Goal: Navigation & Orientation: Find specific page/section

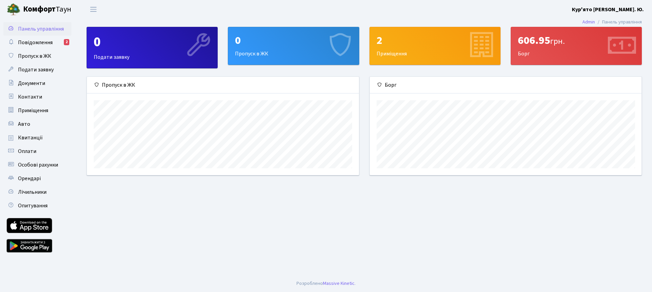
scroll to position [98, 272]
click at [37, 42] on span "Повідомлення" at bounding box center [35, 42] width 35 height 7
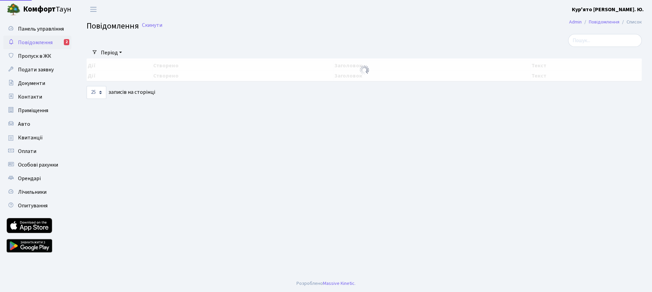
select select "25"
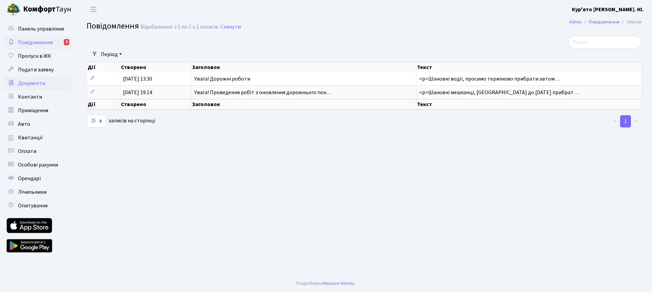
click at [29, 85] on span "Документи" at bounding box center [31, 82] width 27 height 7
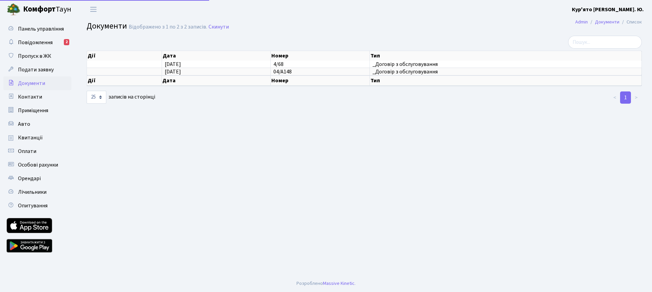
select select "25"
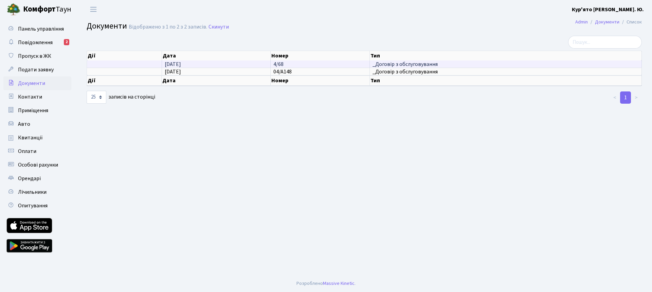
click at [410, 64] on span "_Договір з обслуговування" at bounding box center [506, 63] width 266 height 5
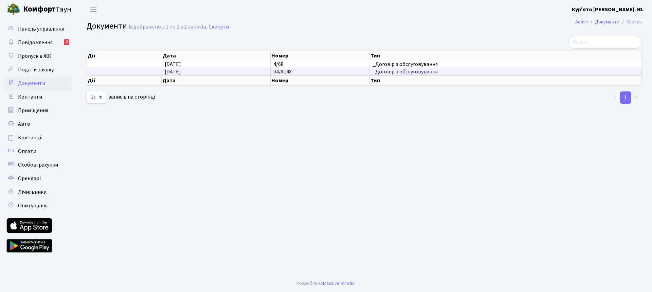
click at [288, 71] on span "04/А148" at bounding box center [282, 71] width 18 height 7
click at [192, 72] on td "11.12.2023" at bounding box center [216, 71] width 109 height 7
click at [192, 71] on td "11.12.2023" at bounding box center [216, 71] width 109 height 7
click at [384, 71] on span "_Договір з обслуговування" at bounding box center [506, 71] width 266 height 5
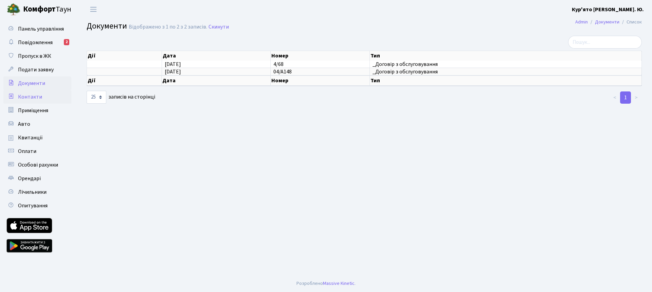
click at [30, 97] on span "Контакти" at bounding box center [30, 96] width 24 height 7
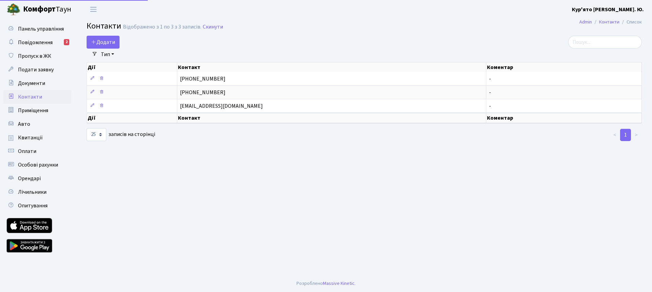
select select "25"
click at [29, 114] on link "Приміщення" at bounding box center [37, 111] width 68 height 14
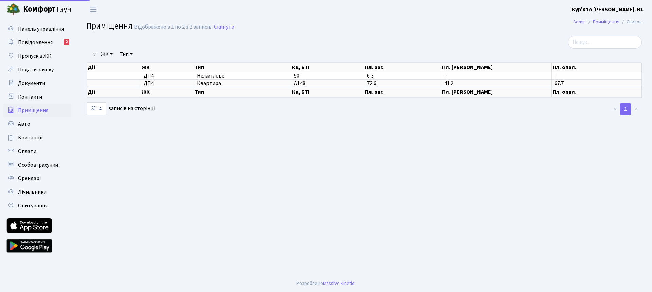
select select "25"
click at [23, 137] on span "Квитанції" at bounding box center [30, 137] width 25 height 7
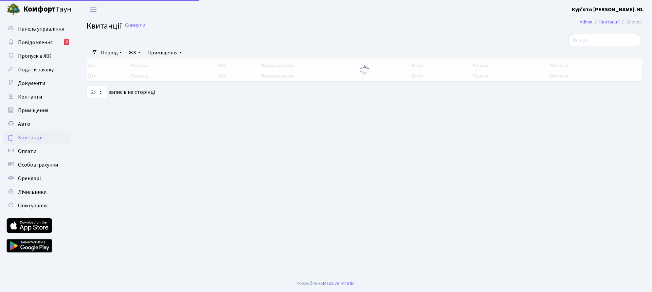
select select "25"
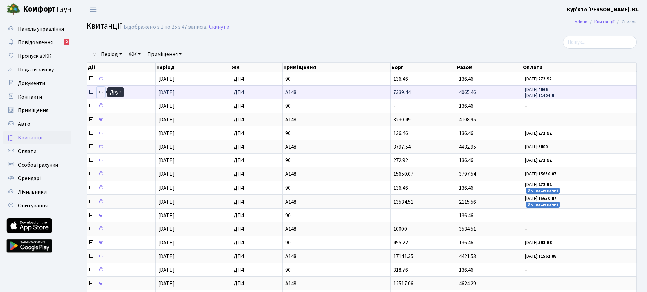
click at [100, 91] on icon at bounding box center [101, 91] width 5 height 5
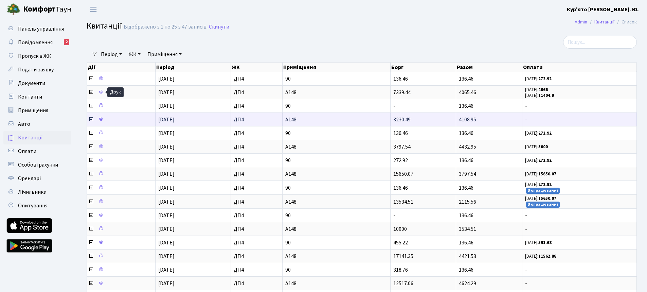
click at [91, 119] on icon at bounding box center [90, 119] width 5 height 5
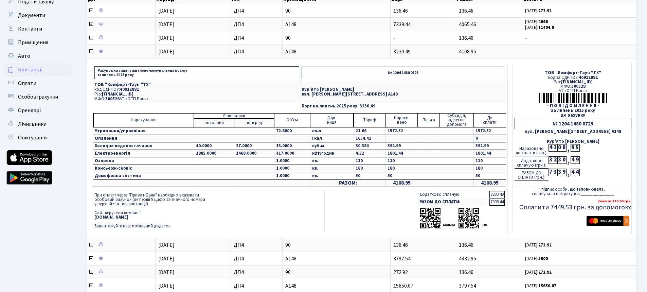
scroll to position [34, 0]
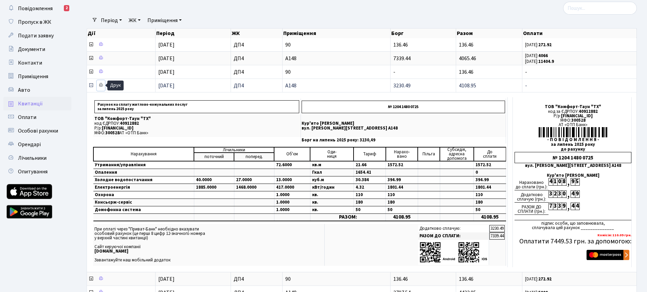
click at [101, 84] on icon at bounding box center [101, 85] width 5 height 5
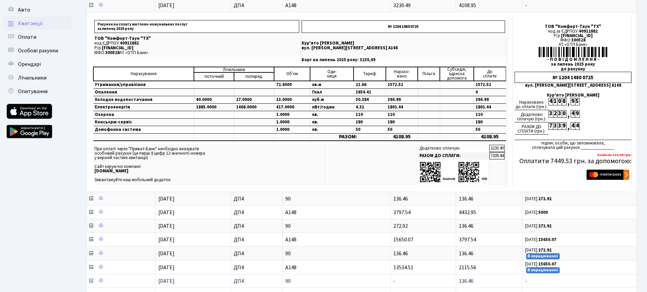
scroll to position [0, 0]
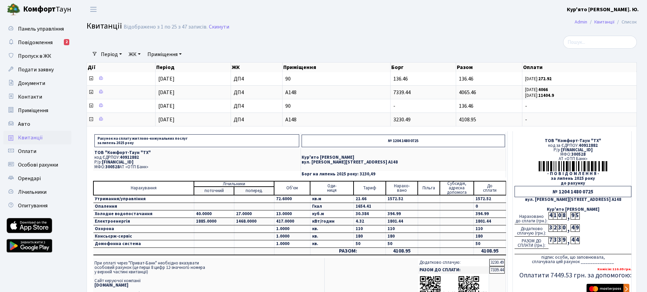
click at [559, 197] on div "вул. Некрасова, 8, кв. А148" at bounding box center [573, 199] width 117 height 4
click at [551, 201] on div "вул. Некрасова, 8, кв. А148" at bounding box center [573, 199] width 117 height 4
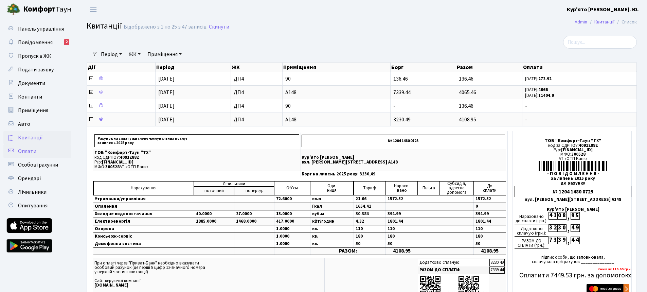
click at [31, 150] on span "Оплати" at bounding box center [27, 150] width 18 height 7
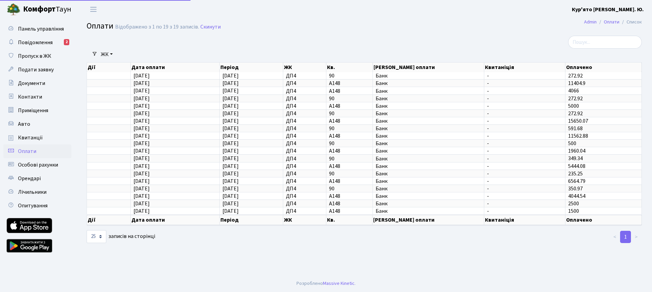
select select "25"
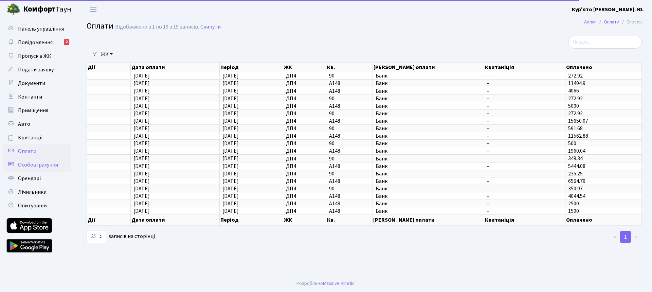
click at [42, 165] on span "Особові рахунки" at bounding box center [38, 164] width 40 height 7
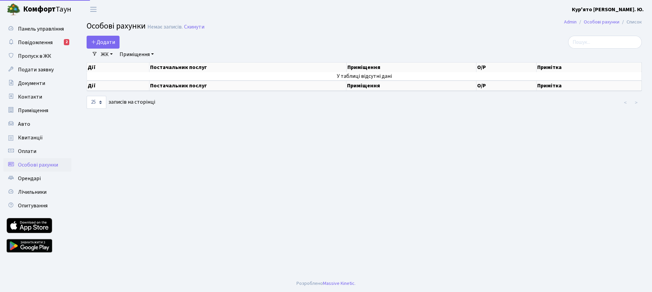
select select "25"
click at [31, 175] on span "Орендарі" at bounding box center [29, 178] width 23 height 7
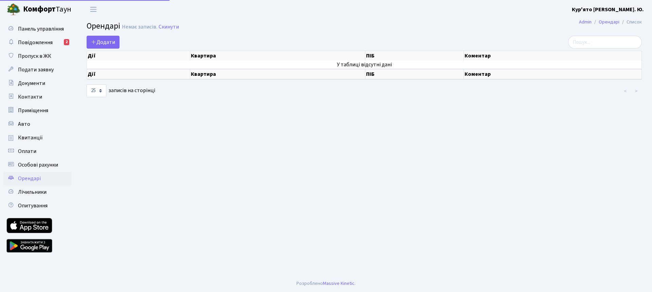
select select "25"
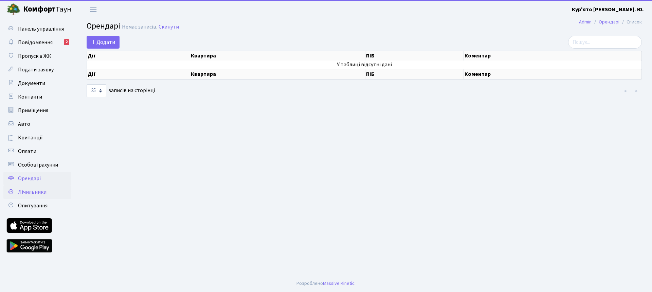
click at [31, 192] on span "Лічильники" at bounding box center [32, 191] width 29 height 7
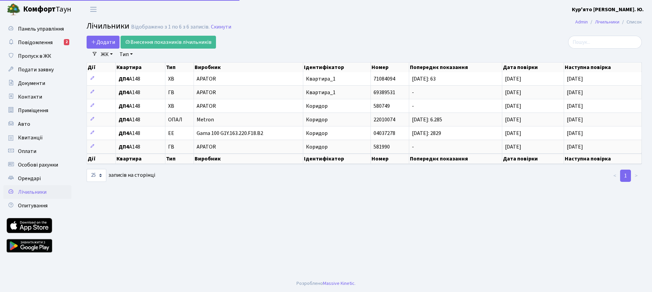
select select "25"
click at [31, 202] on span "Опитування" at bounding box center [33, 205] width 30 height 7
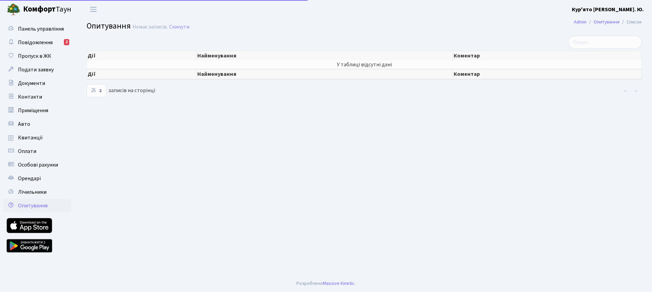
select select "25"
click at [30, 95] on span "Контакти" at bounding box center [30, 96] width 24 height 7
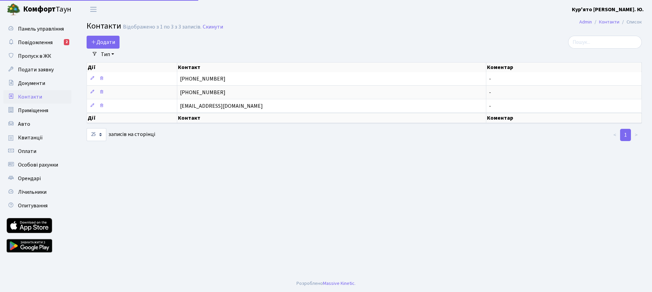
select select "25"
click at [41, 42] on span "Повідомлення" at bounding box center [35, 42] width 35 height 7
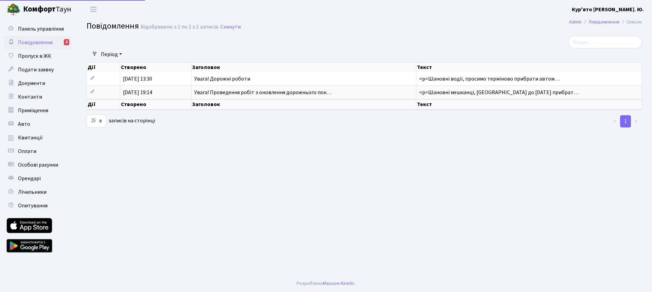
select select "25"
click at [40, 31] on span "Панель управління" at bounding box center [41, 28] width 46 height 7
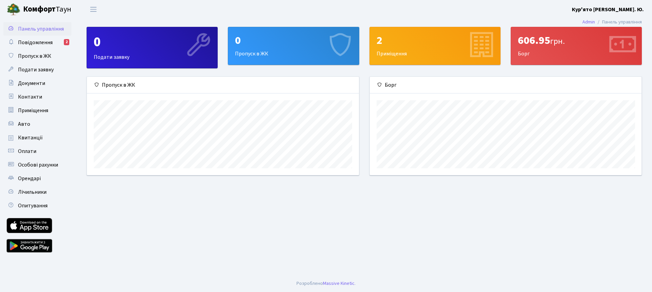
scroll to position [98, 272]
click at [610, 23] on li "Панель управління" at bounding box center [618, 21] width 47 height 7
click at [639, 6] on b "Кур'ято [PERSON_NAME]. Ю." at bounding box center [608, 9] width 72 height 7
click at [617, 18] on link "Мій обліковий запис" at bounding box center [610, 21] width 68 height 11
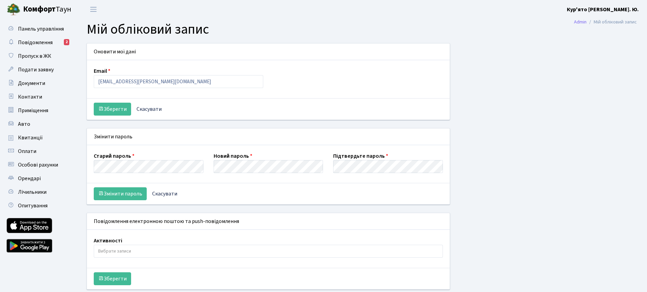
select select
click at [29, 139] on span "Квитанції" at bounding box center [30, 137] width 25 height 7
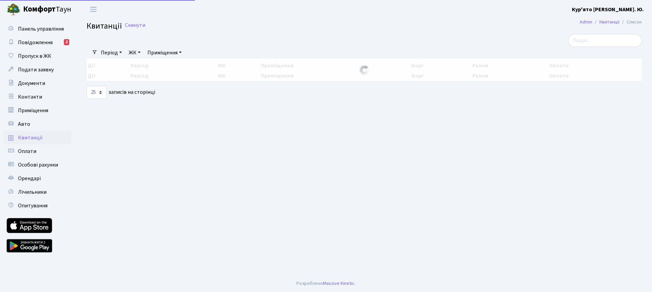
select select "25"
